Goal: Check status: Check status

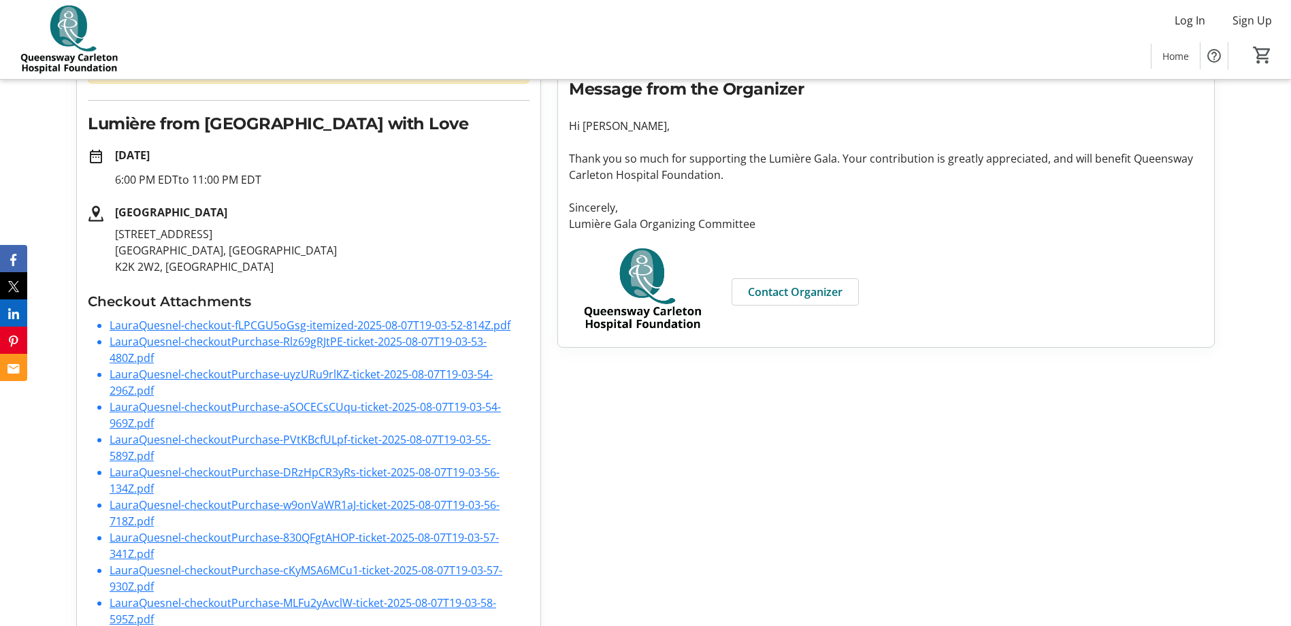
scroll to position [233, 0]
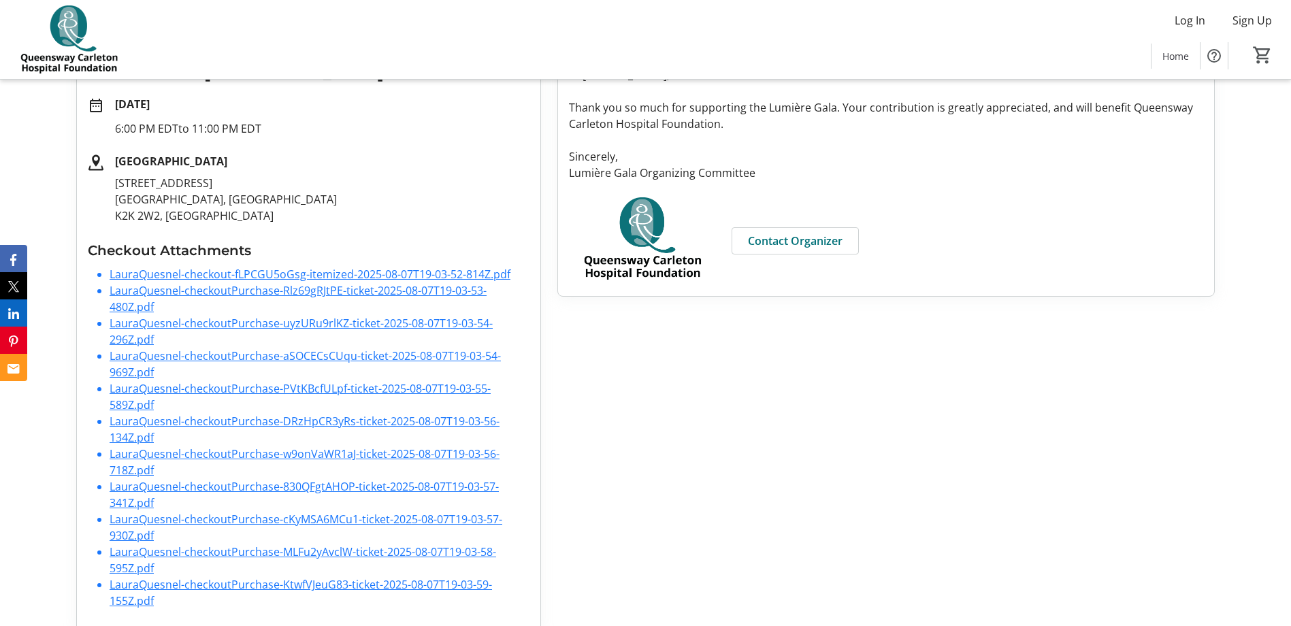
click at [272, 267] on link "LauraQuesnel-checkout-fLPCGU5oGsg-itemized-2025-08-07T19-03-52-814Z.pdf" at bounding box center [310, 274] width 401 height 15
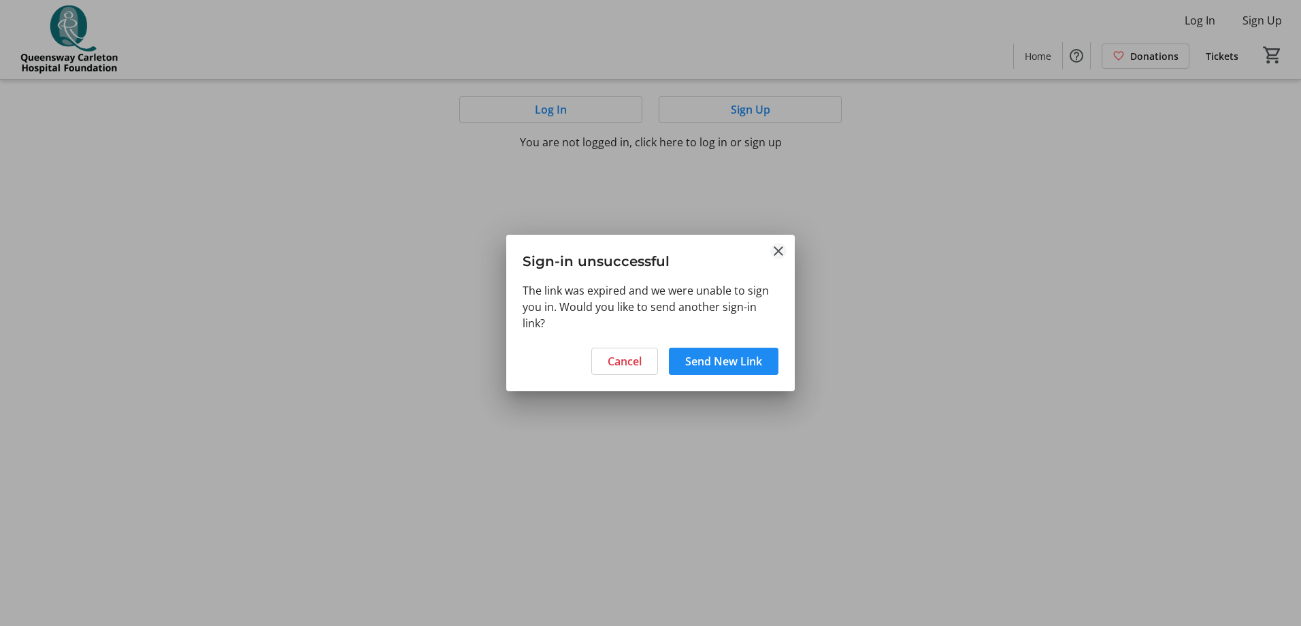
drag, startPoint x: 752, startPoint y: 363, endPoint x: 778, endPoint y: 258, distance: 107.9
click at [778, 258] on tr-shared-ui-action-dialog-ui "Sign-in unsuccessful The link was expired and we were unable to sign you in. Wo…" at bounding box center [650, 313] width 289 height 157
click at [781, 250] on mat-icon "Close" at bounding box center [778, 251] width 16 height 16
click at [442, 160] on div at bounding box center [650, 313] width 1301 height 626
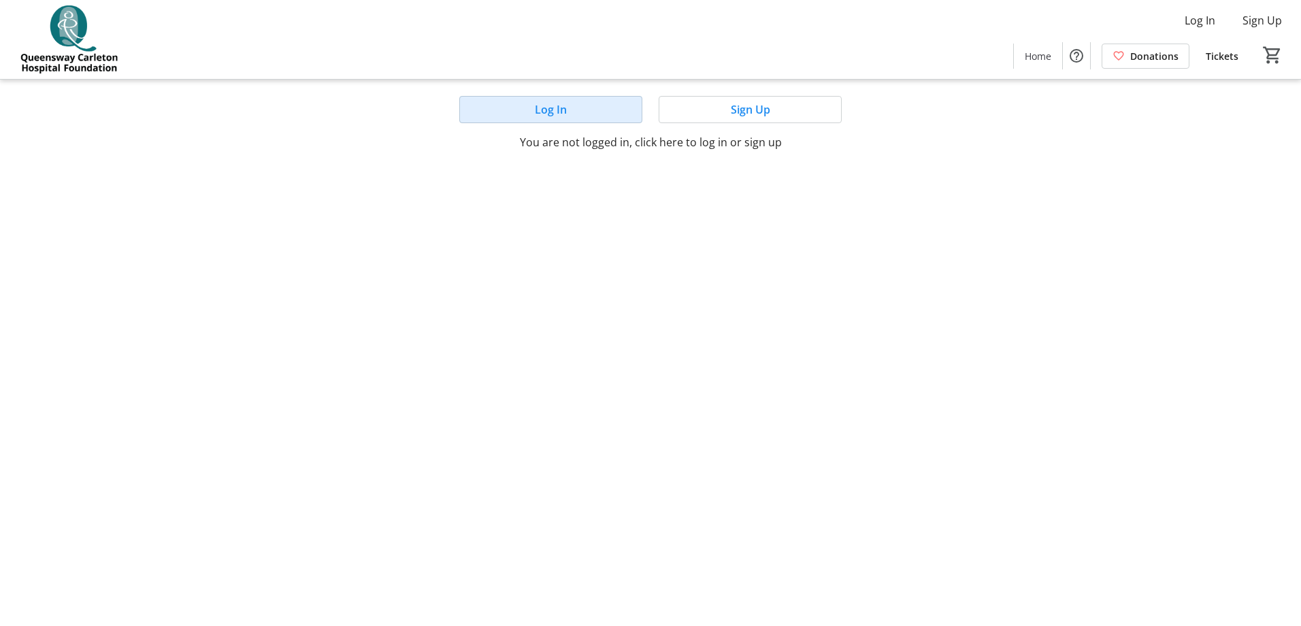
click at [593, 120] on span at bounding box center [551, 109] width 182 height 33
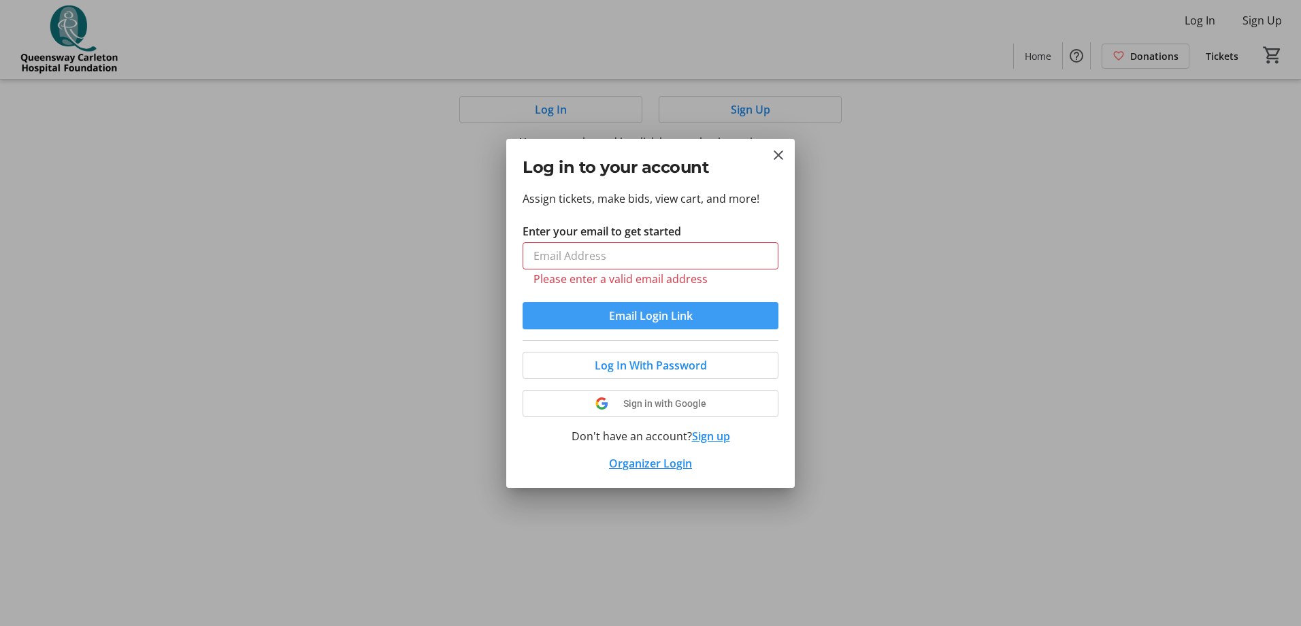
click at [688, 302] on button "Email Login Link" at bounding box center [651, 315] width 256 height 27
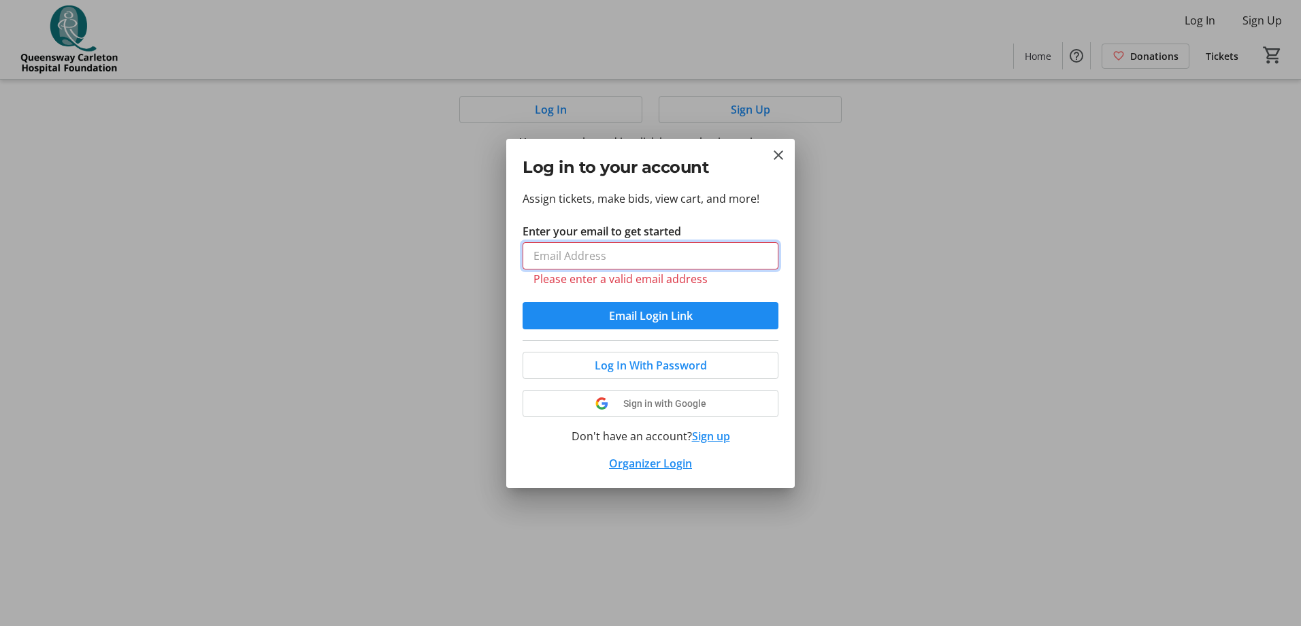
click at [580, 257] on input "Enter your email to get started" at bounding box center [651, 255] width 256 height 27
type input "sam@istorm.ca"
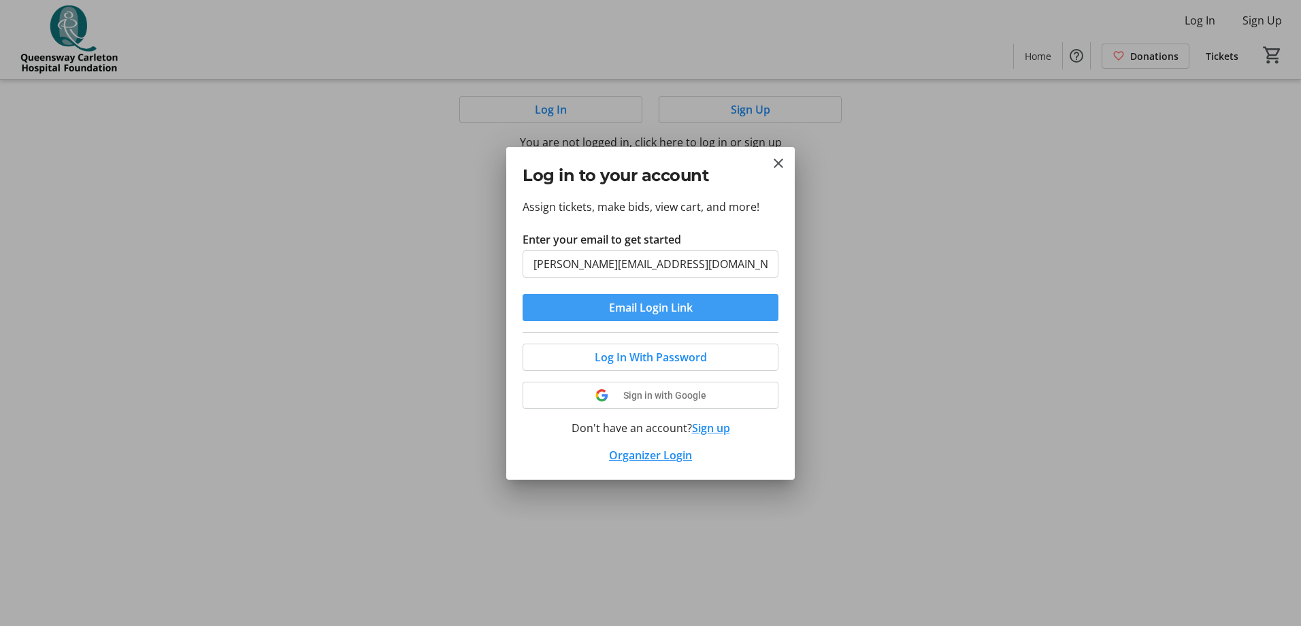
click at [598, 313] on span "submit" at bounding box center [651, 307] width 256 height 33
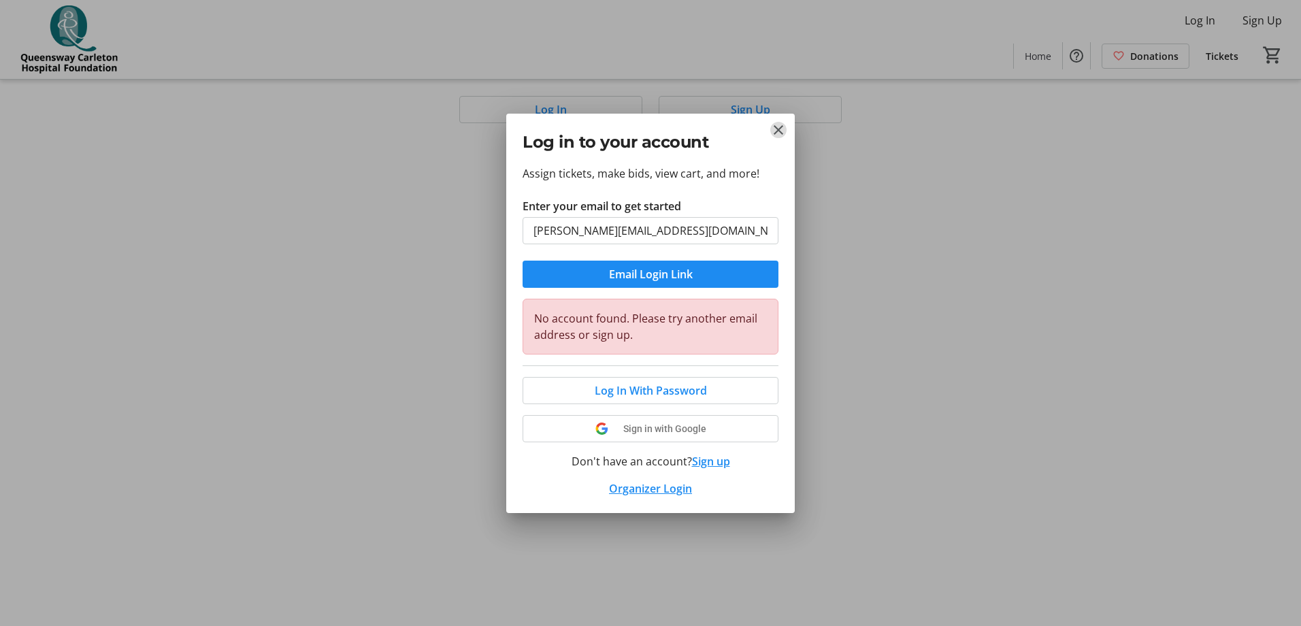
click at [773, 127] on mat-icon "Close" at bounding box center [778, 130] width 16 height 16
